Goal: Navigation & Orientation: Find specific page/section

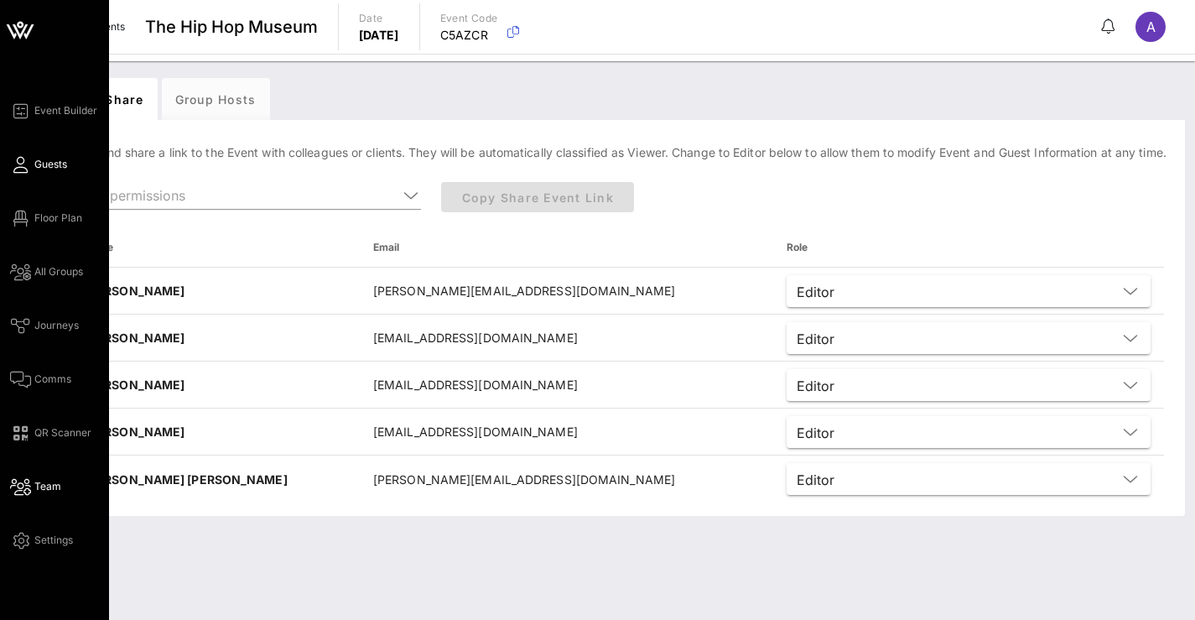
click at [37, 170] on span "Guests" at bounding box center [50, 164] width 33 height 15
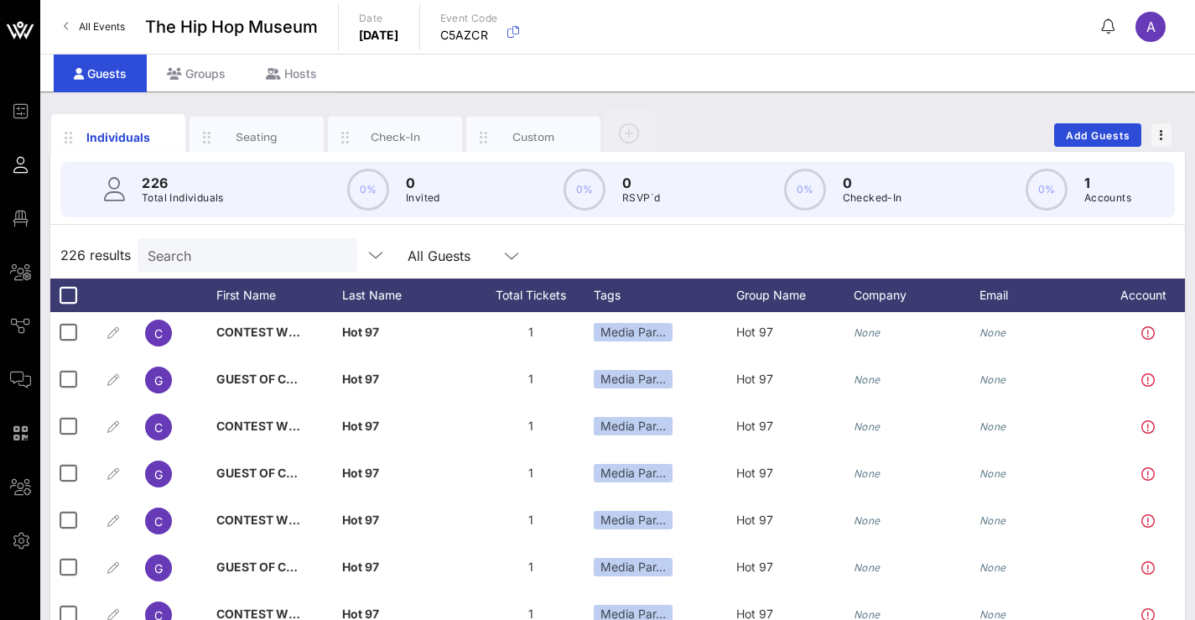
scroll to position [3320, 0]
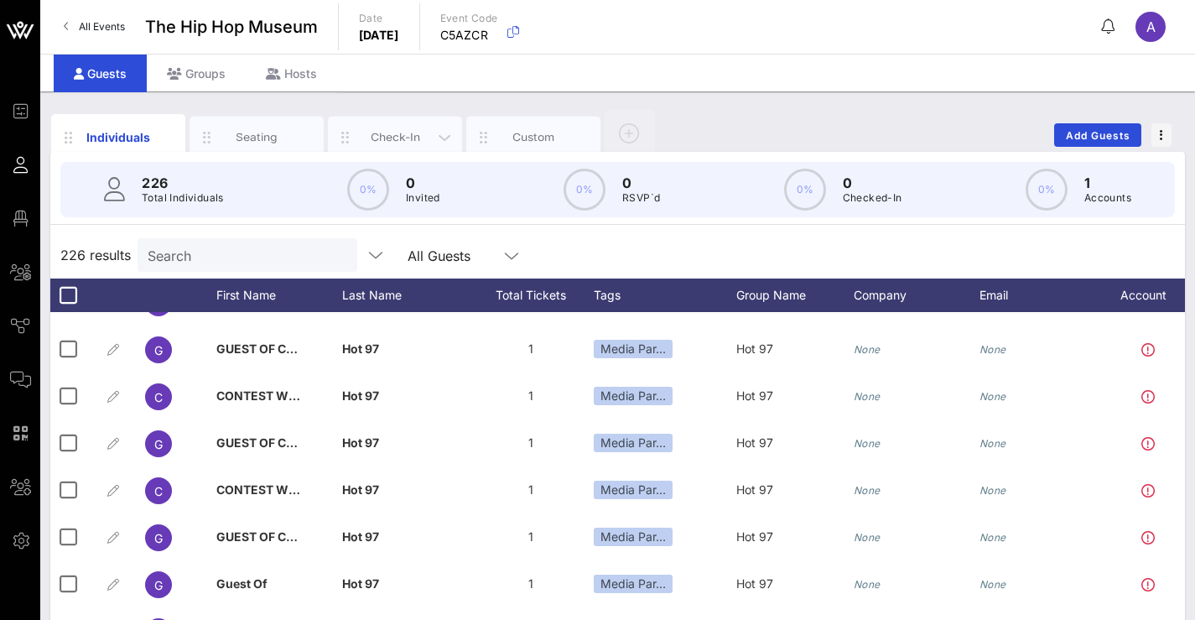
click at [387, 143] on div "Check-In" at bounding box center [395, 137] width 75 height 16
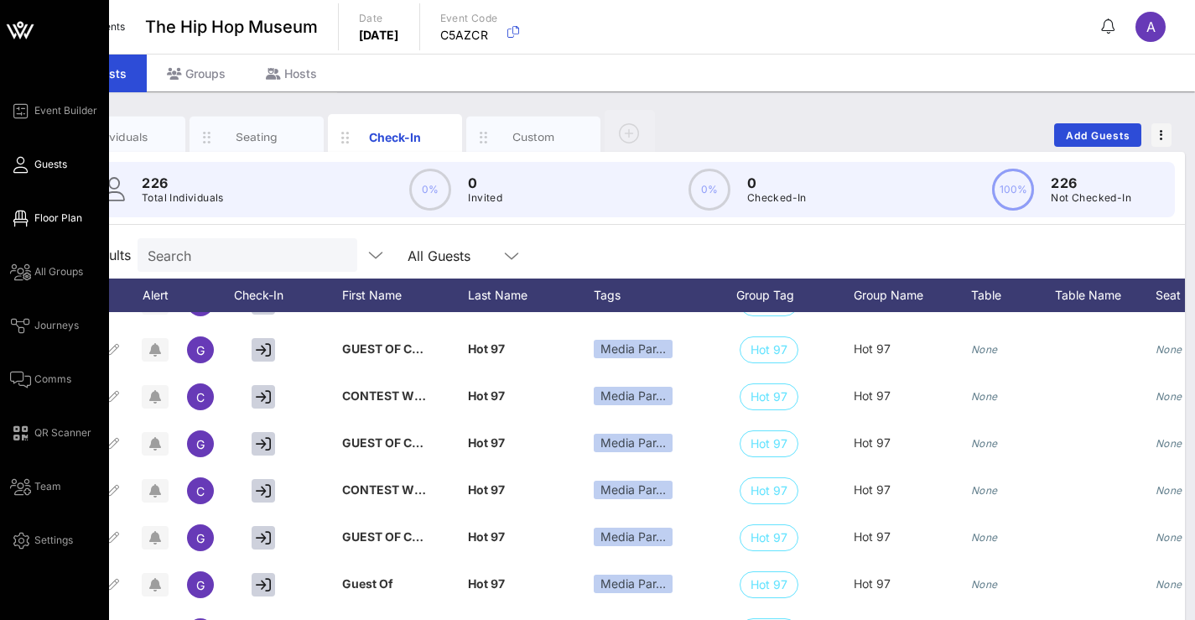
click at [25, 220] on icon at bounding box center [20, 218] width 21 height 3
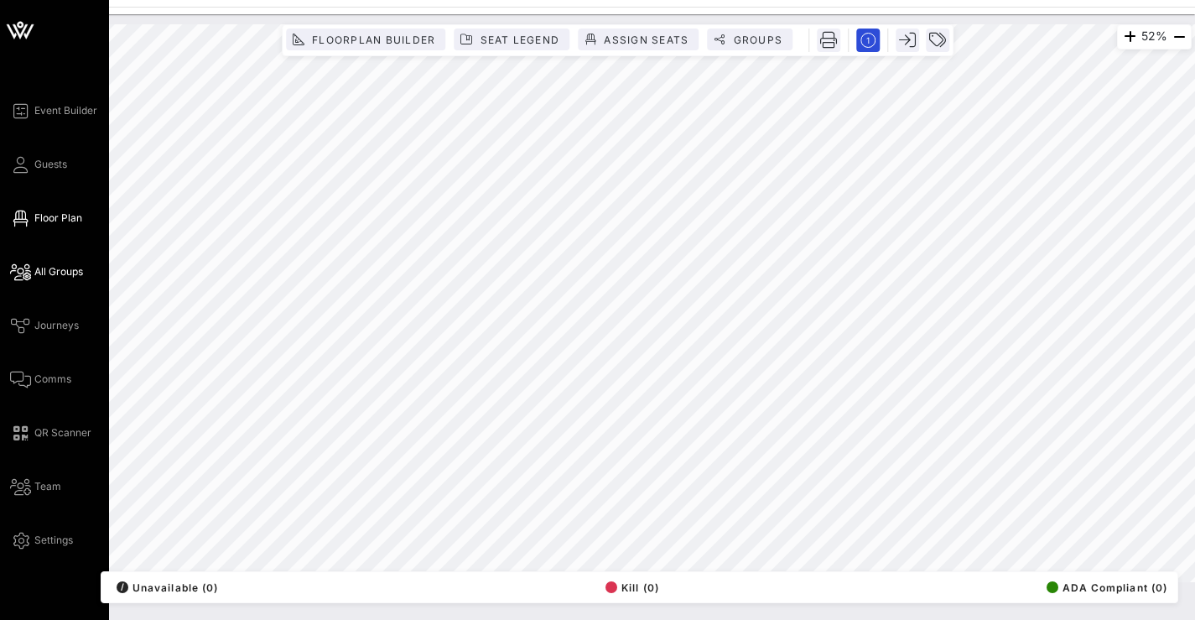
click at [25, 273] on icon at bounding box center [20, 272] width 21 height 3
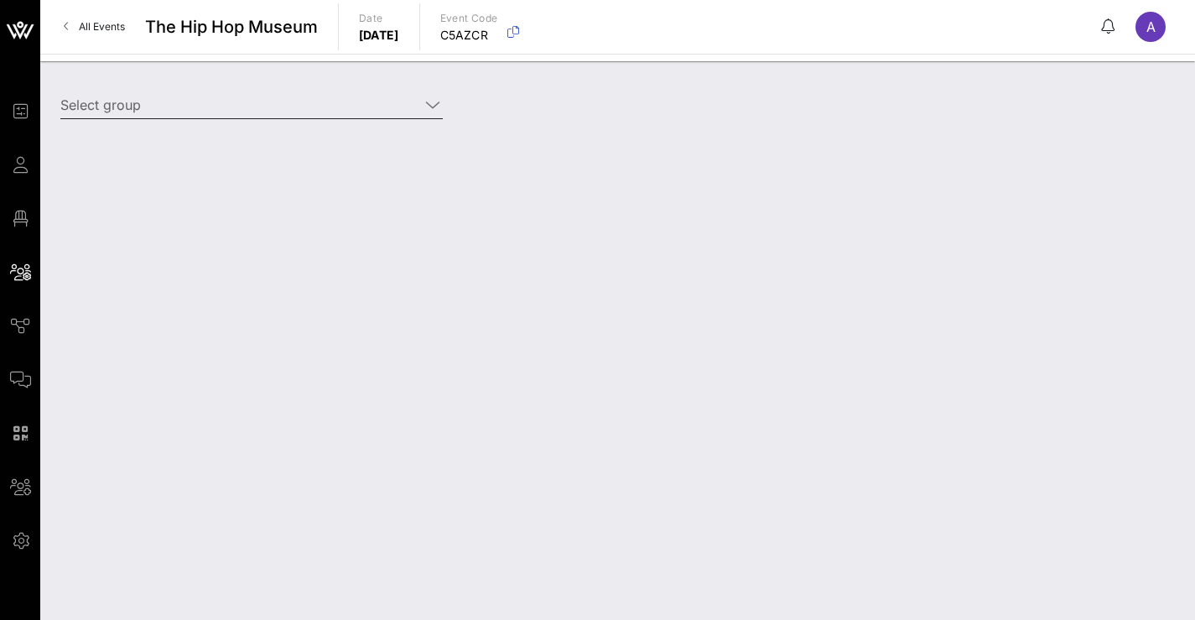
click at [430, 106] on icon at bounding box center [432, 105] width 15 height 20
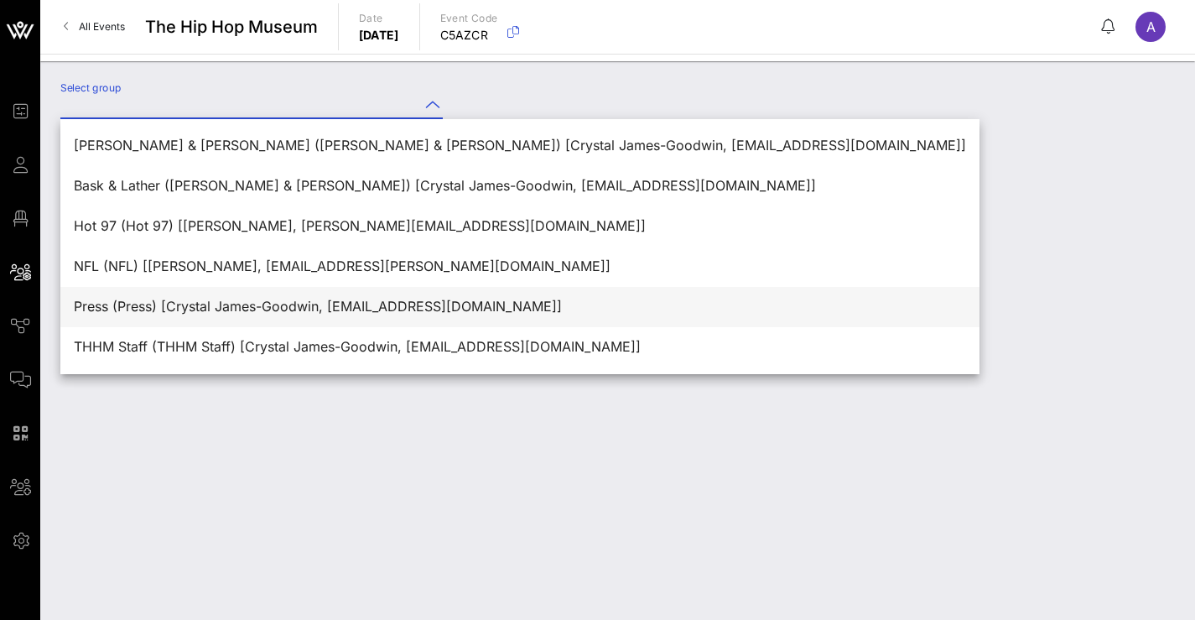
scroll to position [40, 0]
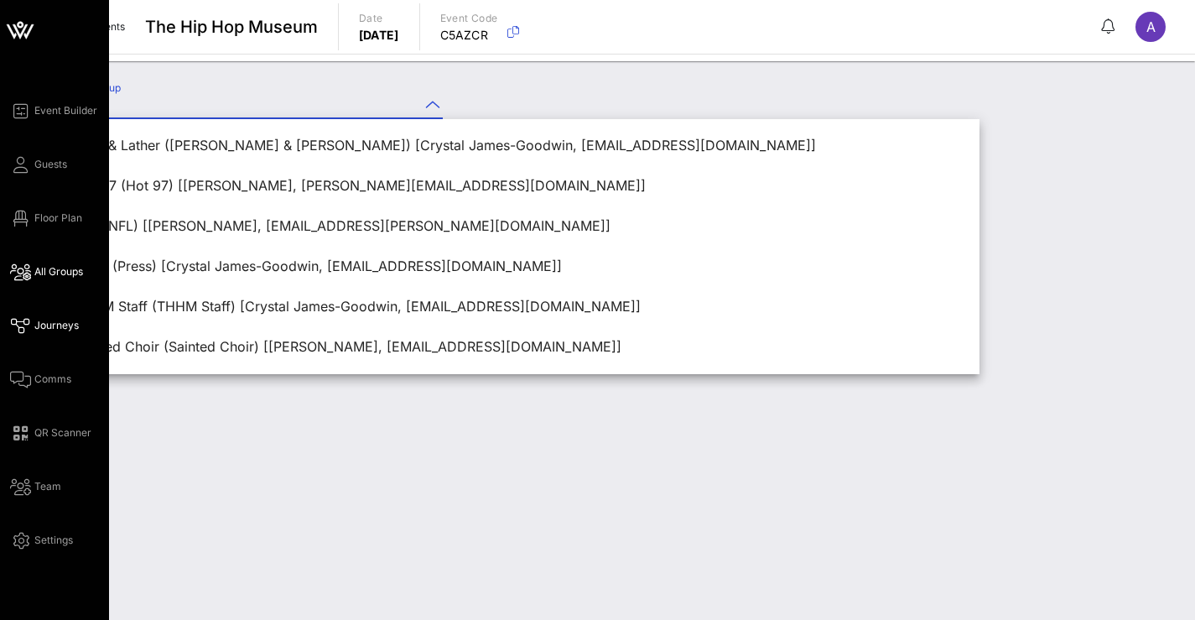
click at [35, 330] on span "Journeys" at bounding box center [56, 325] width 44 height 15
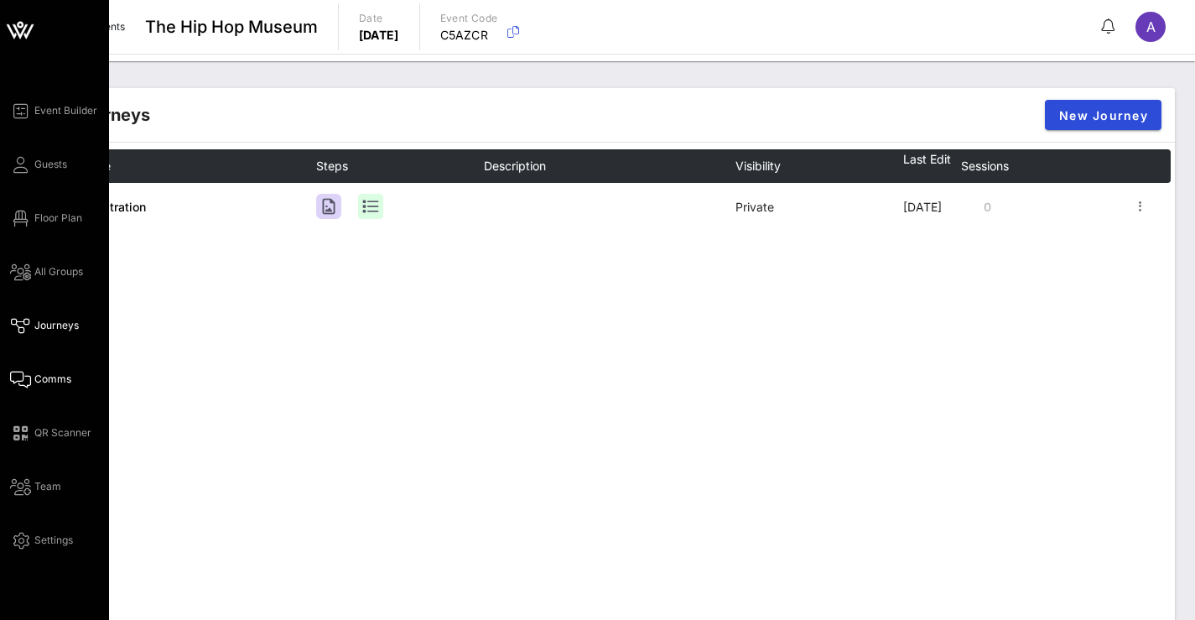
click at [38, 379] on span "Comms" at bounding box center [52, 378] width 37 height 15
click at [26, 381] on icon at bounding box center [20, 379] width 21 height 3
